Goal: Find specific page/section

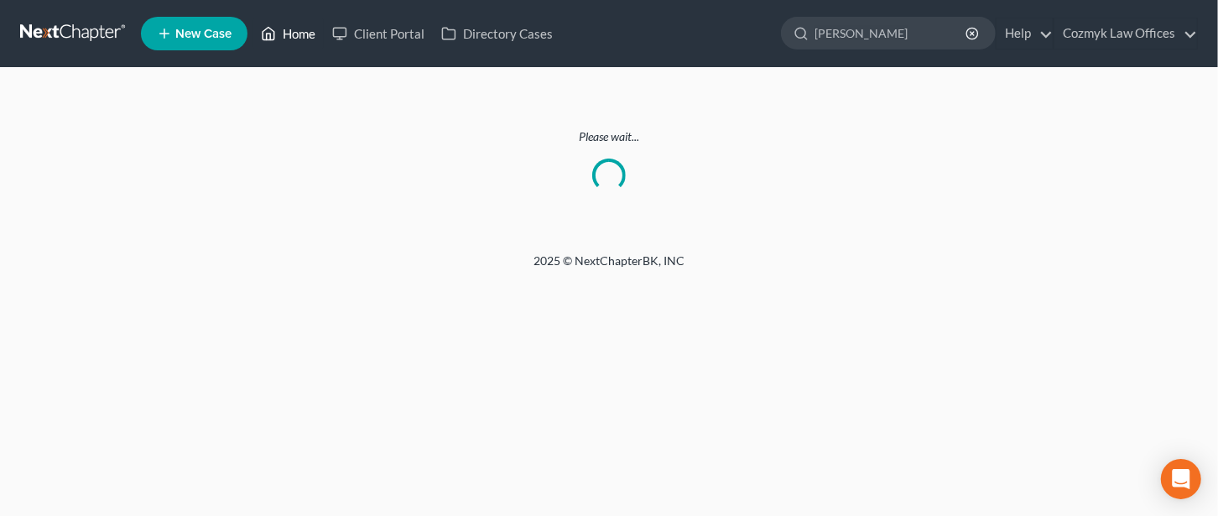
click at [291, 37] on link "Home" at bounding box center [288, 33] width 71 height 30
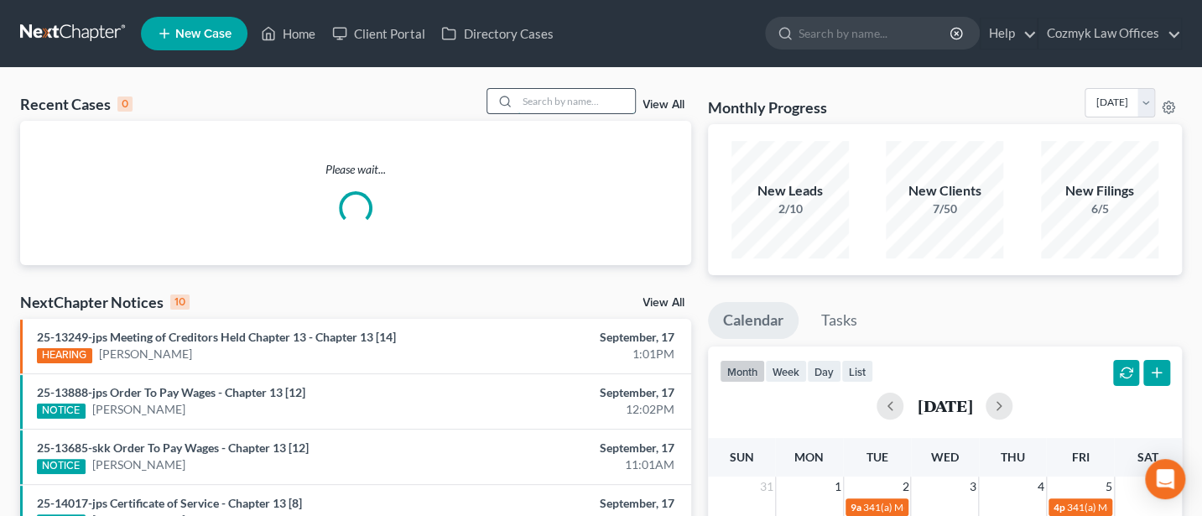
click at [562, 102] on input "search" at bounding box center [576, 101] width 117 height 24
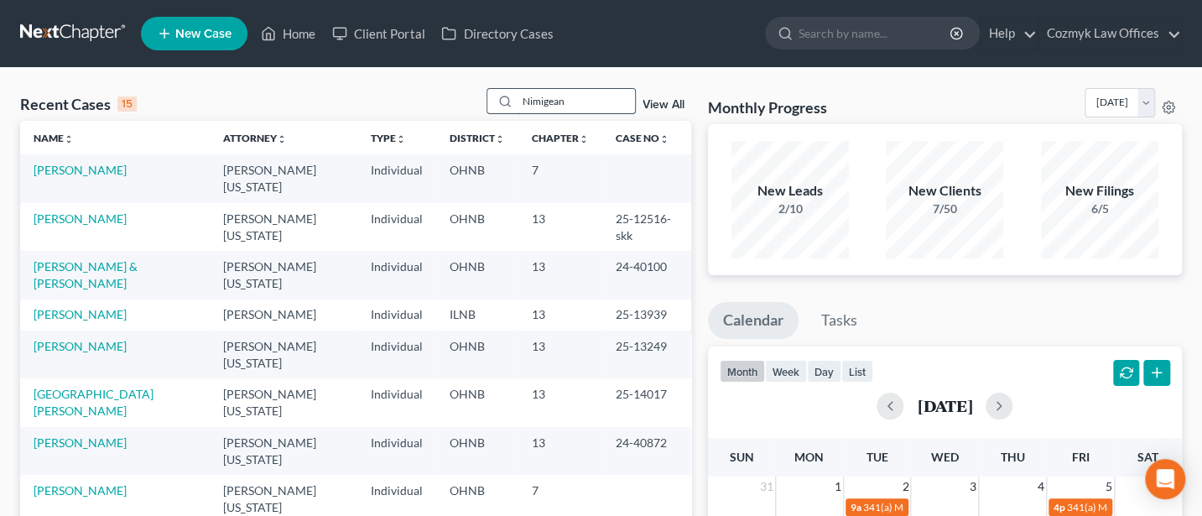
type input "Nimigean"
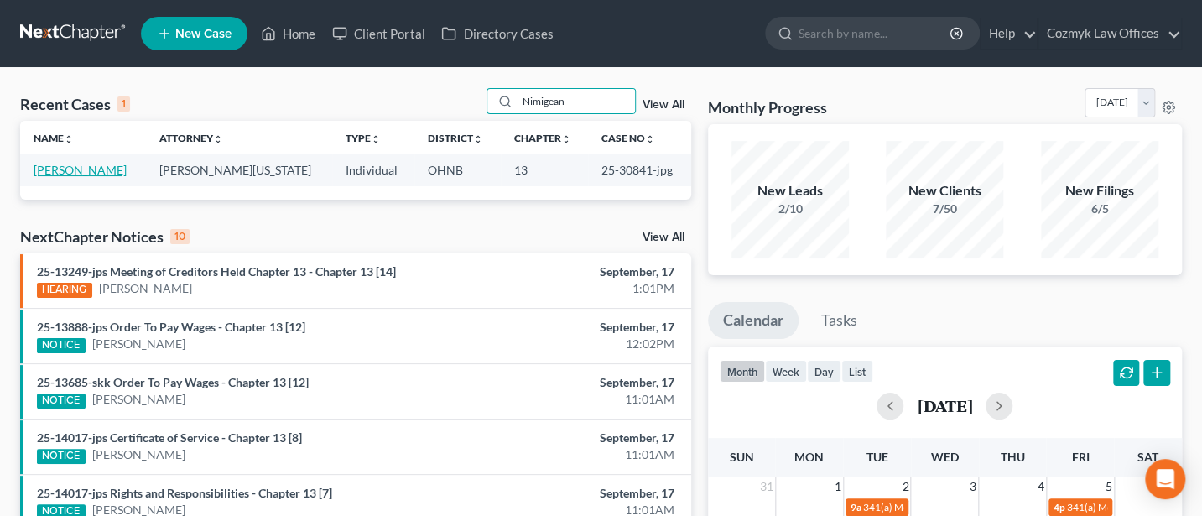
click at [109, 172] on link "Nimigean, Timothy" at bounding box center [80, 170] width 93 height 14
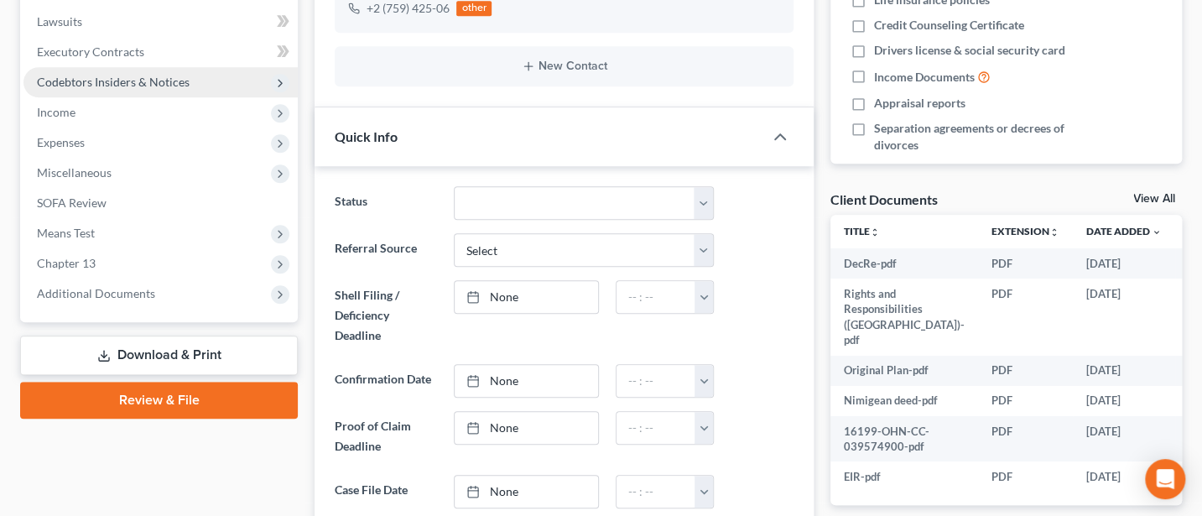
scroll to position [447, 0]
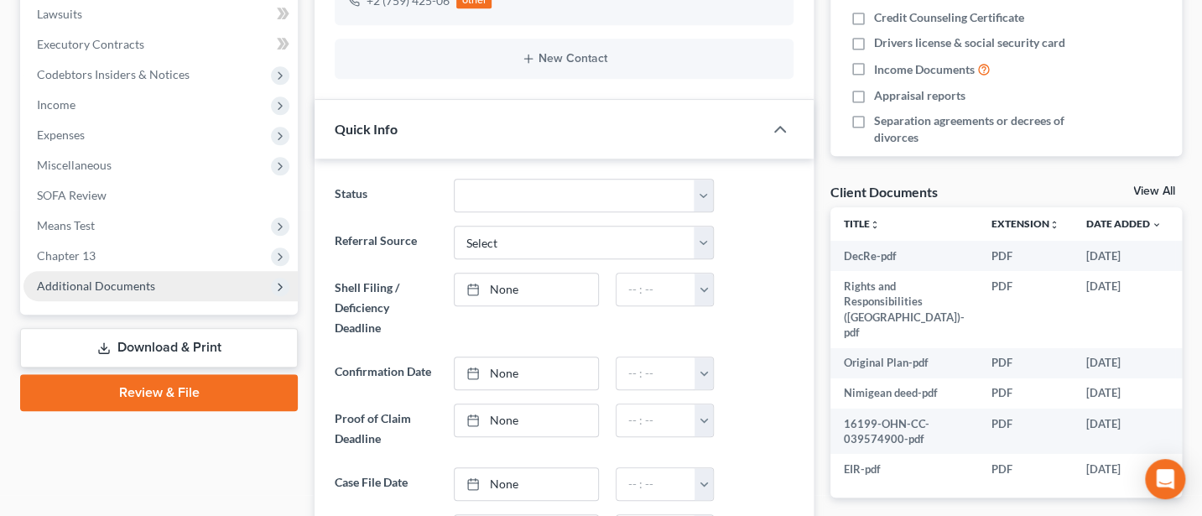
click at [126, 284] on span "Additional Documents" at bounding box center [96, 286] width 118 height 14
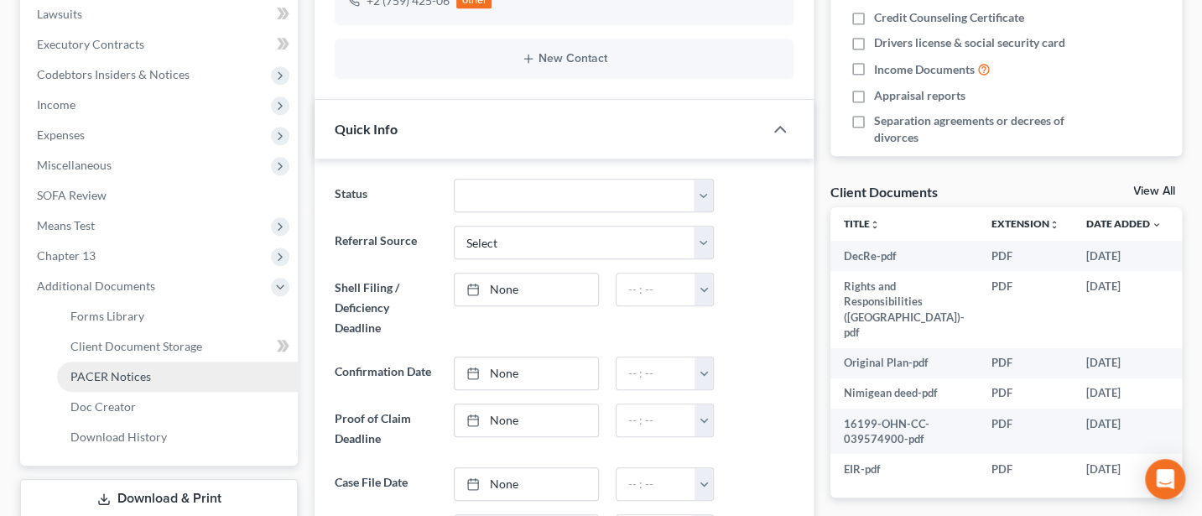
click at [129, 378] on span "PACER Notices" at bounding box center [110, 376] width 81 height 14
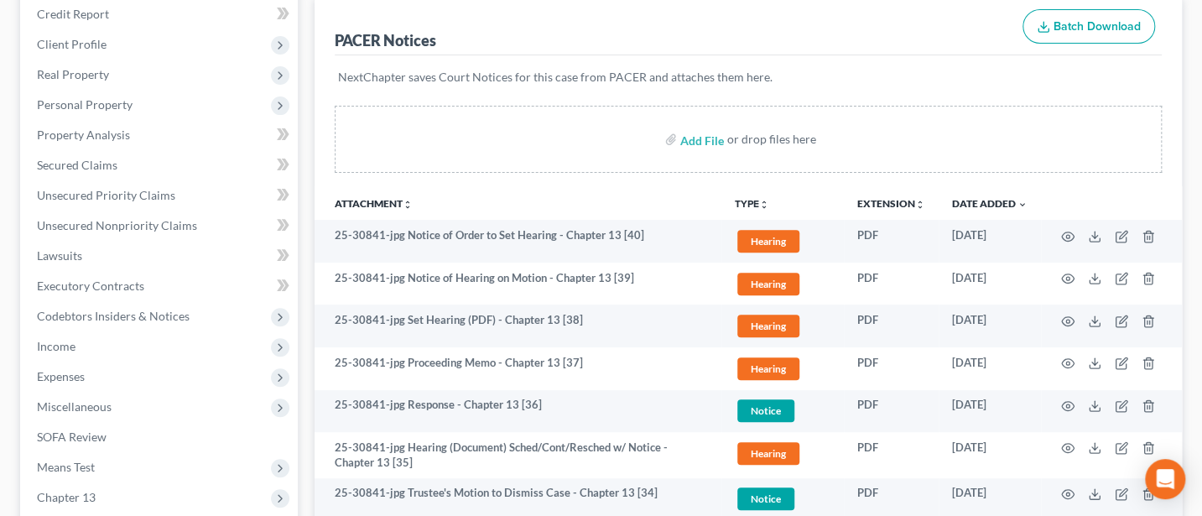
scroll to position [223, 0]
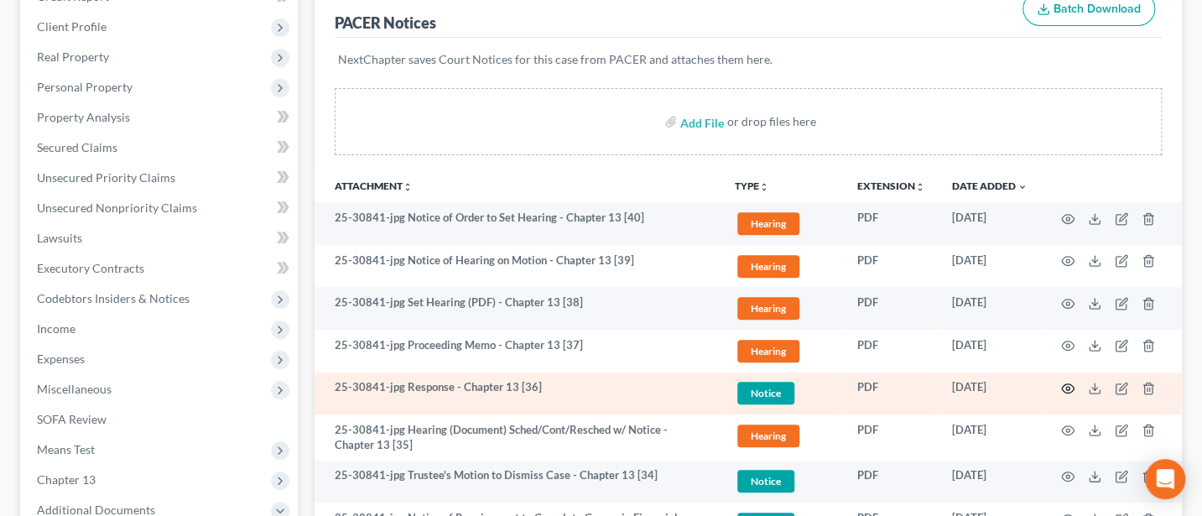
click at [1064, 387] on icon "button" at bounding box center [1067, 388] width 13 height 13
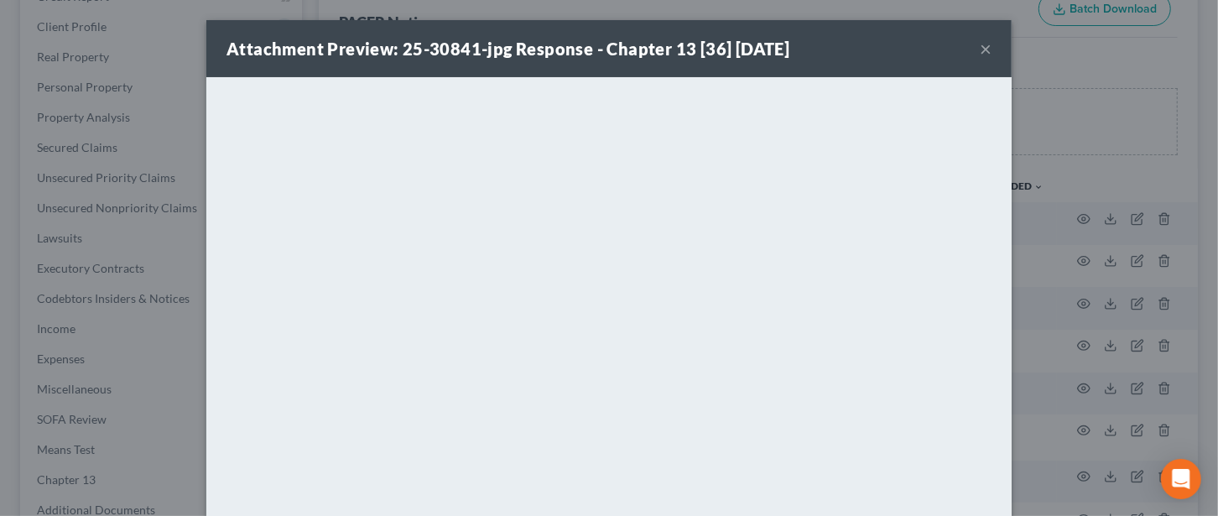
click at [982, 43] on button "×" at bounding box center [986, 49] width 12 height 20
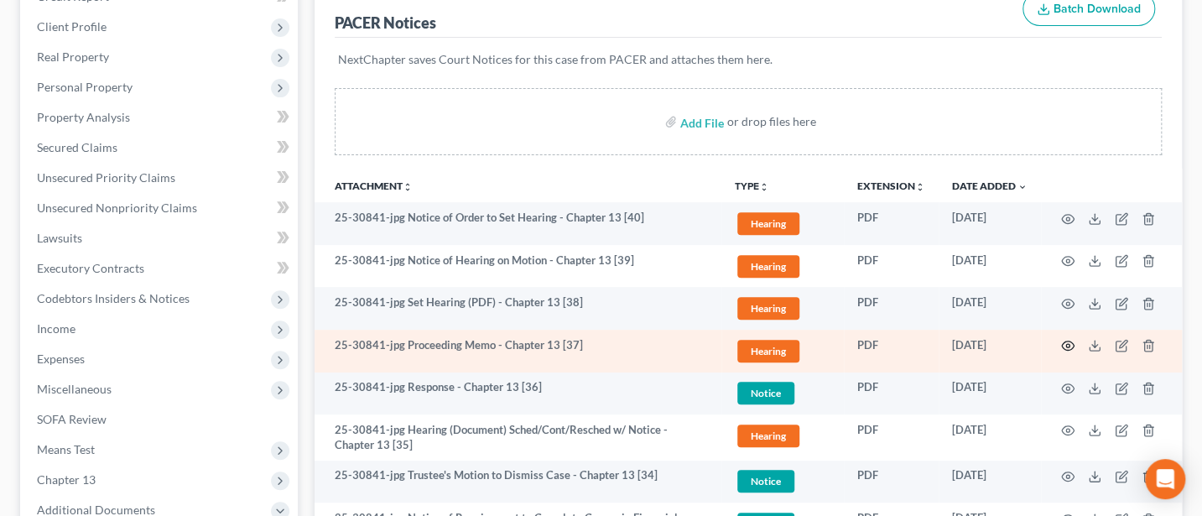
click at [1067, 339] on icon "button" at bounding box center [1067, 345] width 13 height 13
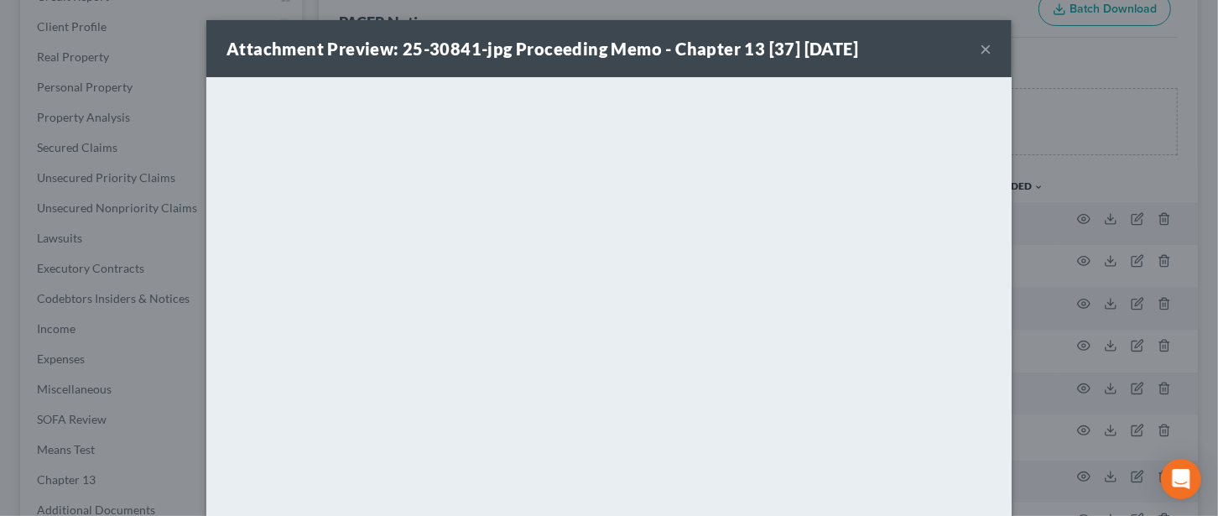
click at [980, 45] on button "×" at bounding box center [986, 49] width 12 height 20
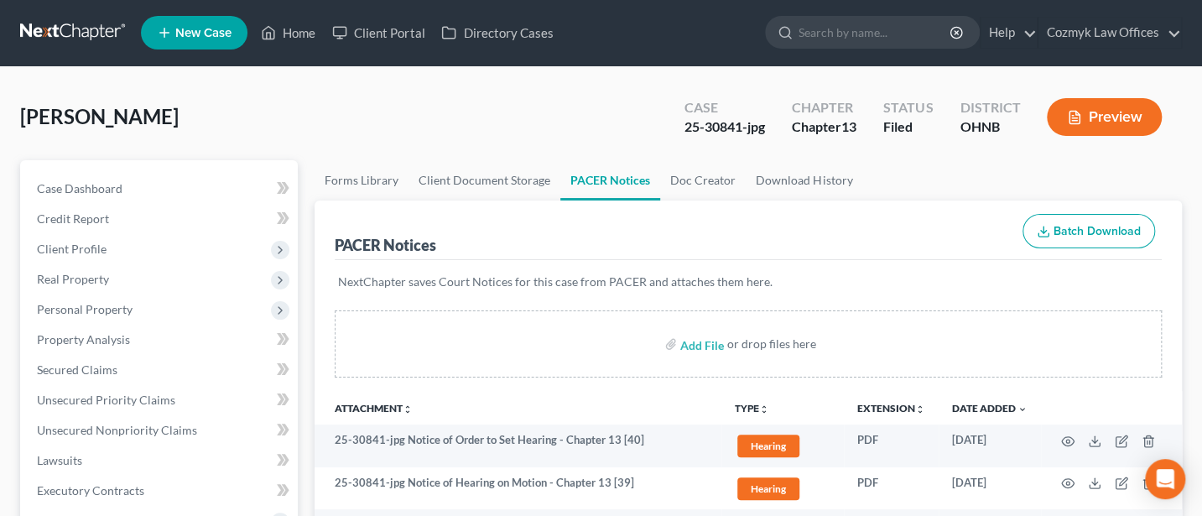
scroll to position [0, 0]
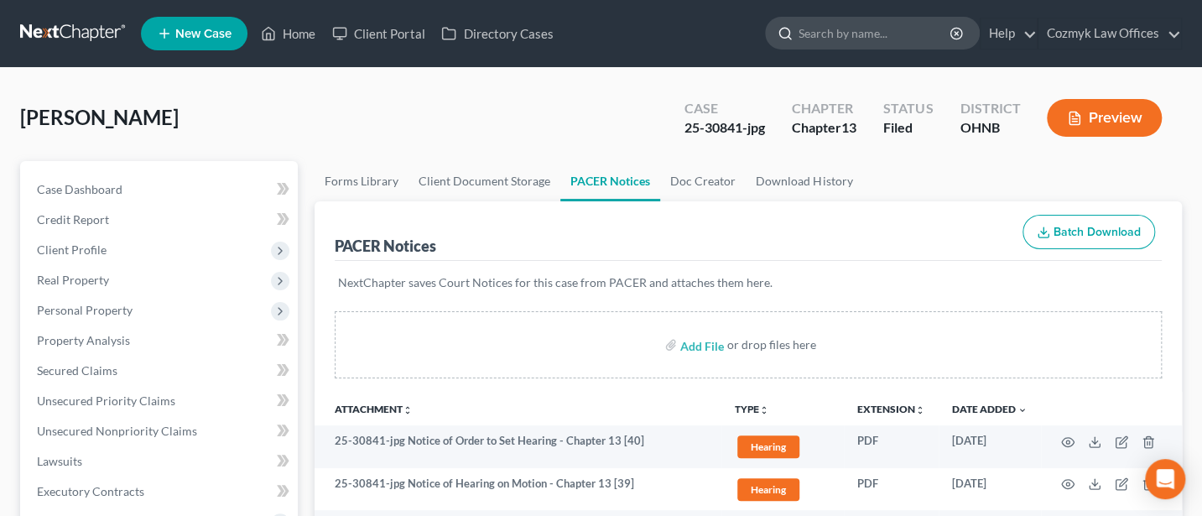
click at [894, 33] on input "search" at bounding box center [876, 33] width 154 height 31
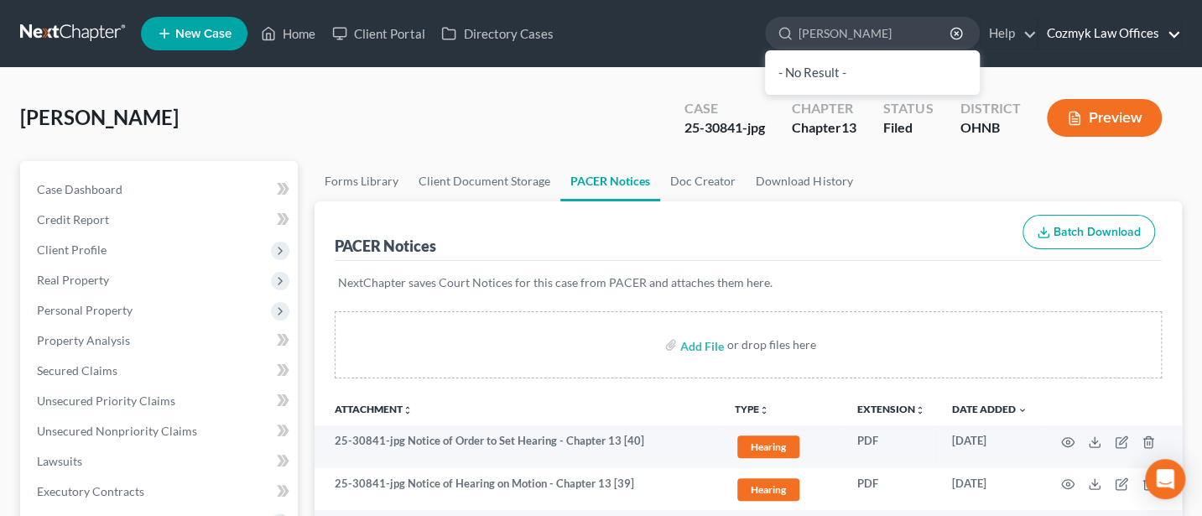
type input "Wilkens"
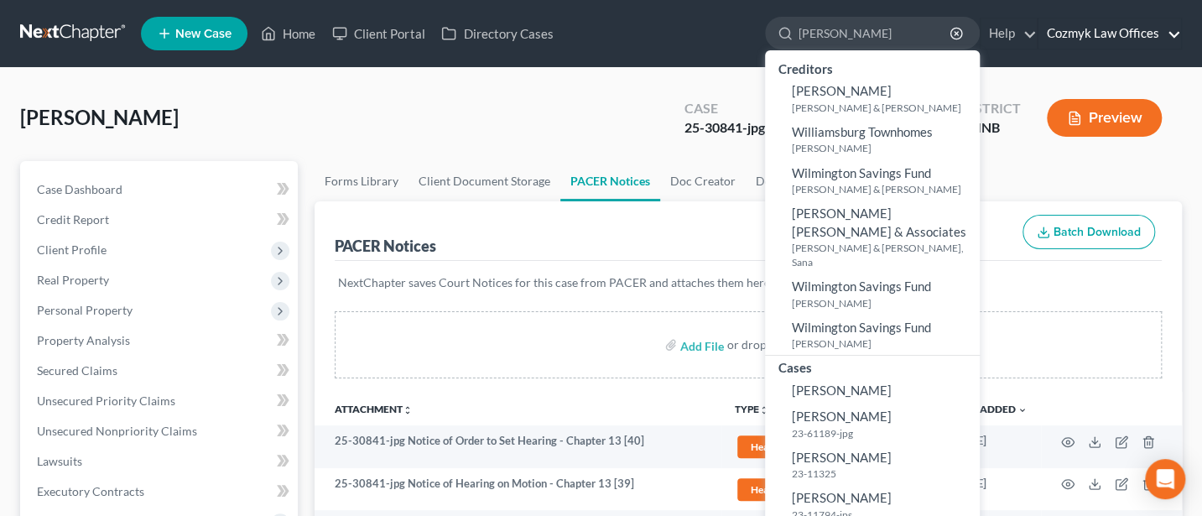
click at [1115, 19] on link "Cozmyk Law Offices" at bounding box center [1110, 33] width 143 height 30
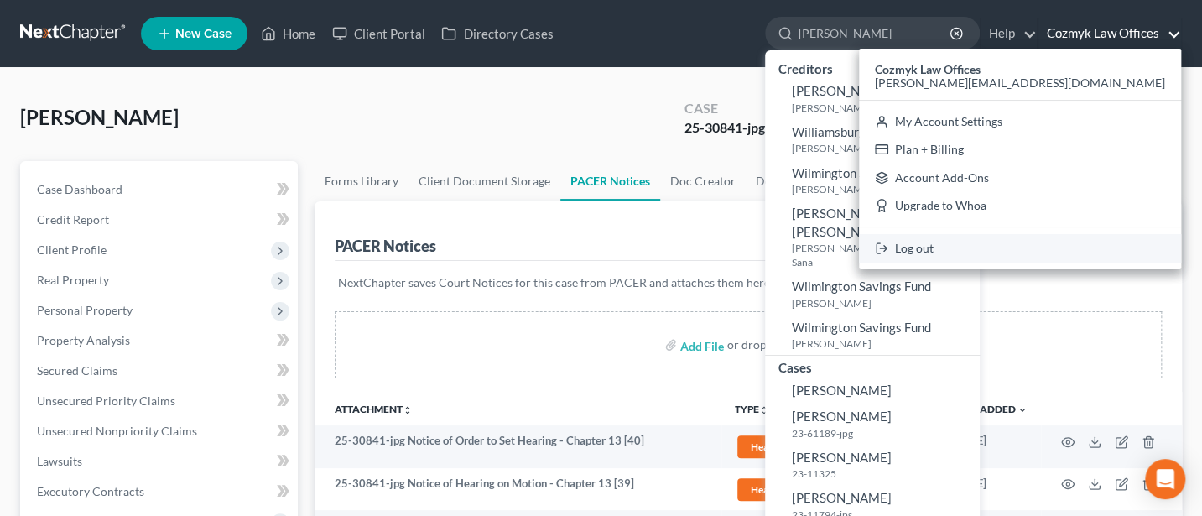
click at [1092, 250] on link "Log out" at bounding box center [1020, 248] width 322 height 29
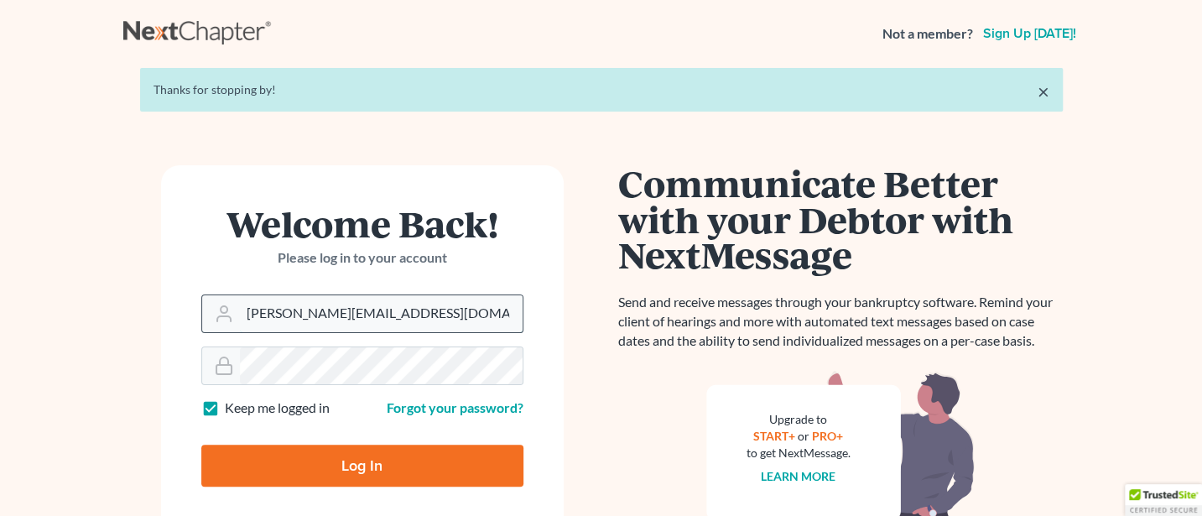
click at [388, 312] on input "[PERSON_NAME][EMAIL_ADDRESS][DOMAIN_NAME]" at bounding box center [381, 313] width 283 height 37
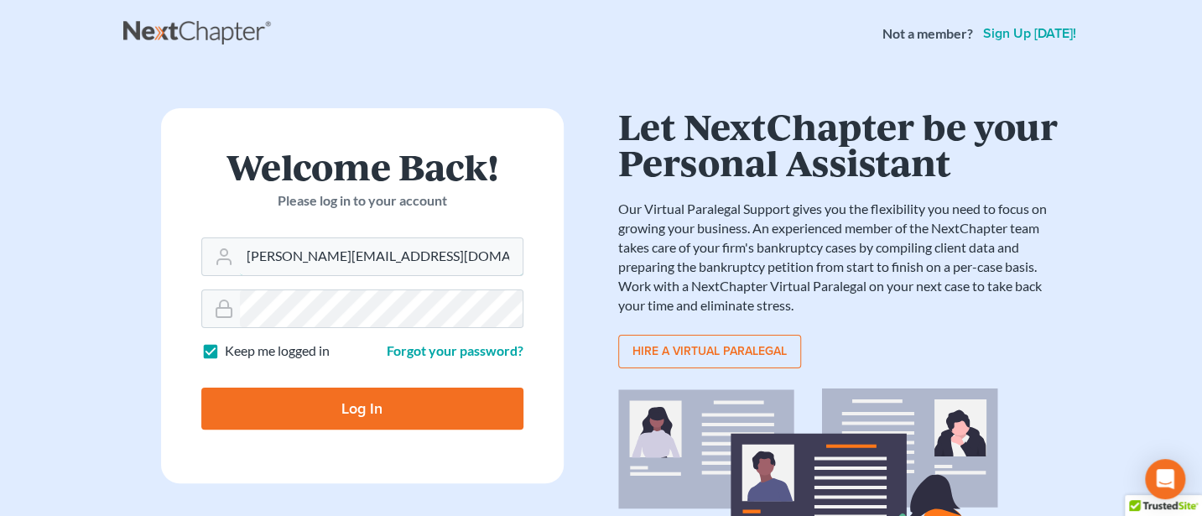
type input "[PERSON_NAME][EMAIL_ADDRESS][DOMAIN_NAME]"
click at [371, 404] on input "Log In" at bounding box center [362, 409] width 322 height 42
type input "Thinking..."
